Goal: Find specific page/section: Find specific page/section

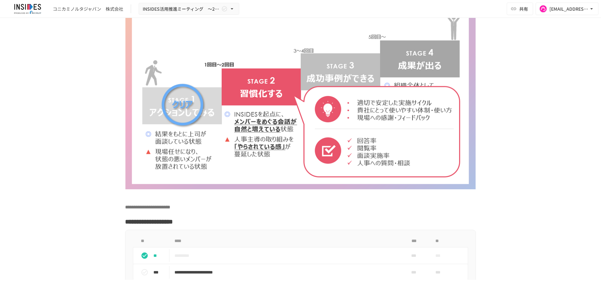
scroll to position [1779, 0]
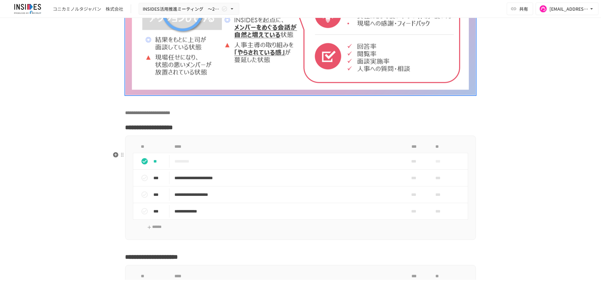
scroll to position [1904, 0]
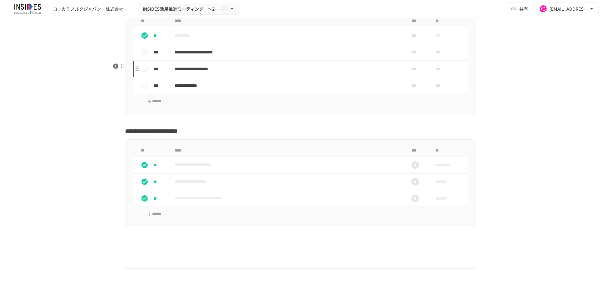
click at [212, 73] on p "**********" at bounding box center [287, 69] width 226 height 8
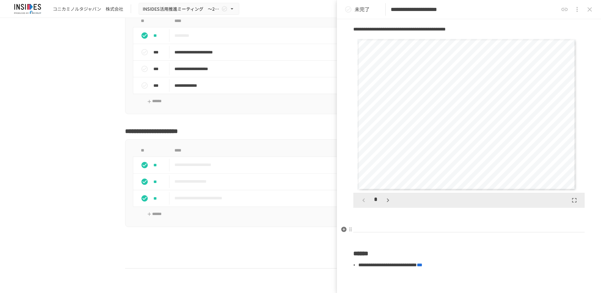
scroll to position [220, 0]
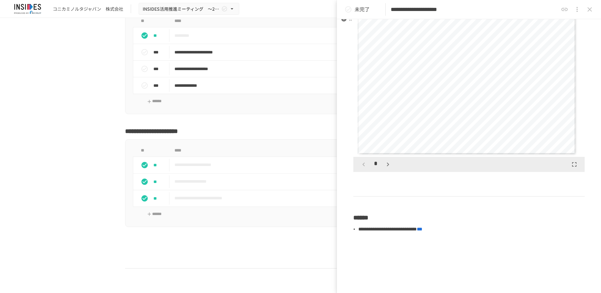
click at [385, 168] on icon "button" at bounding box center [388, 165] width 8 height 8
click at [367, 170] on button "button" at bounding box center [363, 164] width 11 height 11
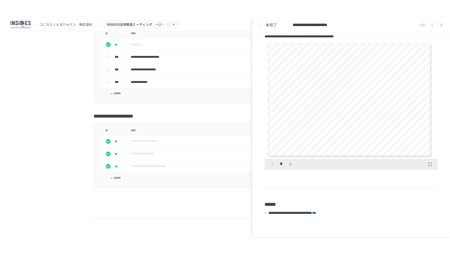
scroll to position [1904, 0]
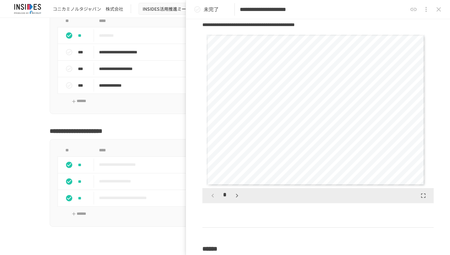
click at [440, 10] on icon "close drawer" at bounding box center [439, 10] width 8 height 8
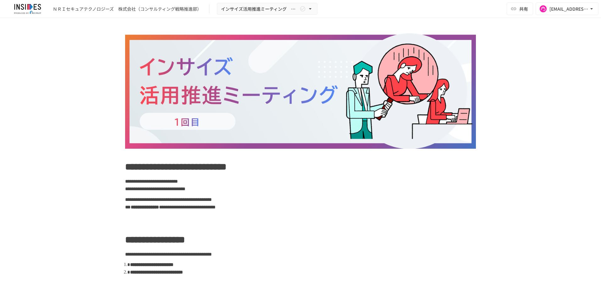
scroll to position [785, 0]
